Goal: Check status: Check status

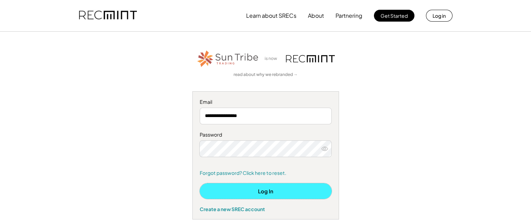
click at [261, 191] on button "Log In" at bounding box center [266, 192] width 132 height 16
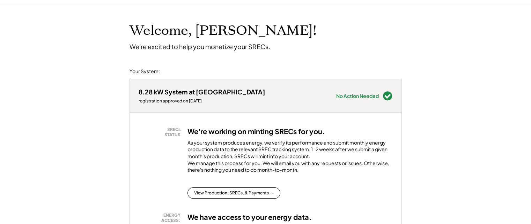
scroll to position [28, 0]
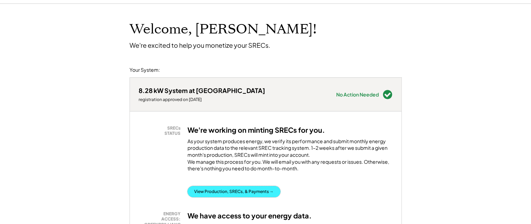
click at [219, 198] on button "View Production, SRECs, & Payments →" at bounding box center [233, 191] width 93 height 11
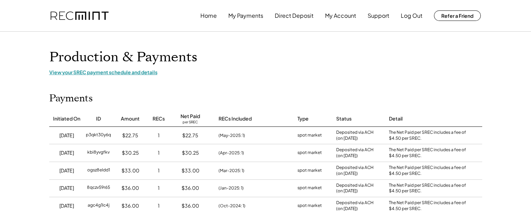
click at [137, 73] on div "View your SREC payment schedule and details" at bounding box center [265, 72] width 433 height 6
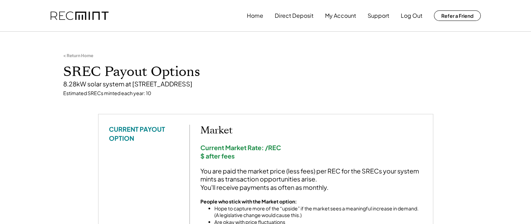
click at [287, 89] on div "< Return Home SREC Payout Options 8.28kW solar system at [STREET_ADDRESS] Estim…" at bounding box center [265, 75] width 419 height 79
click at [211, 14] on button "Home" at bounding box center [208, 16] width 16 height 14
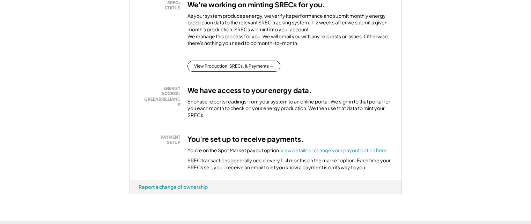
scroll to position [140, 0]
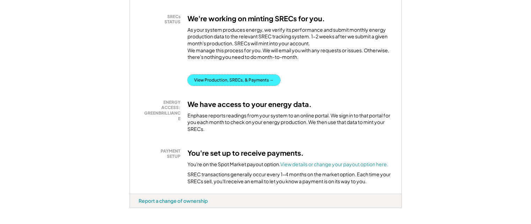
click at [225, 83] on button "View Production, SRECs, & Payments →" at bounding box center [233, 80] width 93 height 11
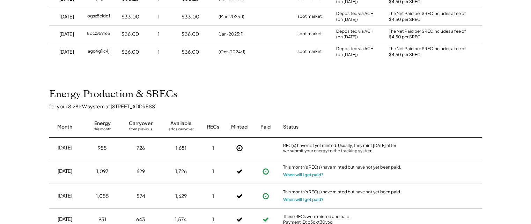
scroll to position [154, 0]
click at [236, 86] on div "Home My Payments Direct Deposit My Account Support Log Out Refer a Friend Produ…" at bounding box center [265, 205] width 531 height 719
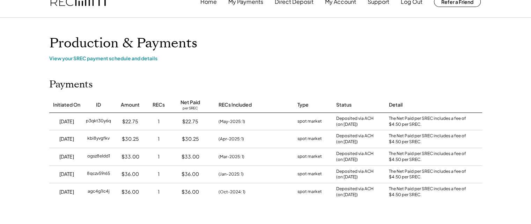
scroll to position [0, 0]
